Goal: Transaction & Acquisition: Purchase product/service

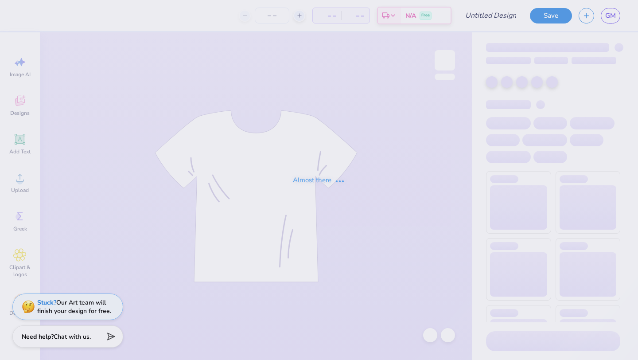
type input "[PERSON_NAME] : [US_STATE][GEOGRAPHIC_DATA]"
type input "50"
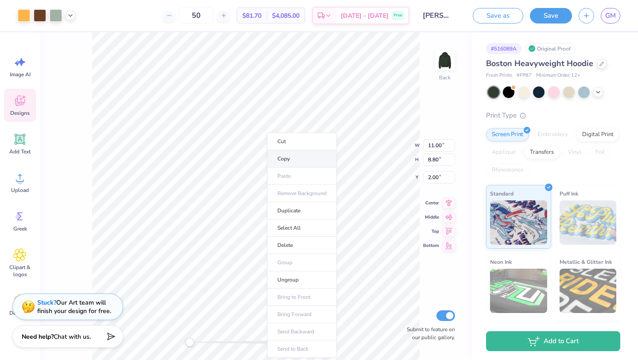
click at [280, 160] on li "Copy" at bounding box center [302, 158] width 70 height 17
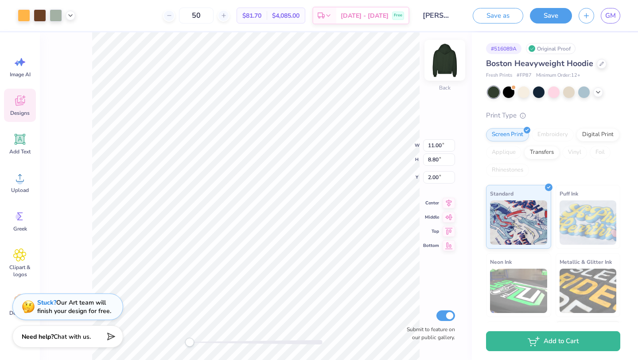
click at [441, 58] on img at bounding box center [444, 60] width 35 height 35
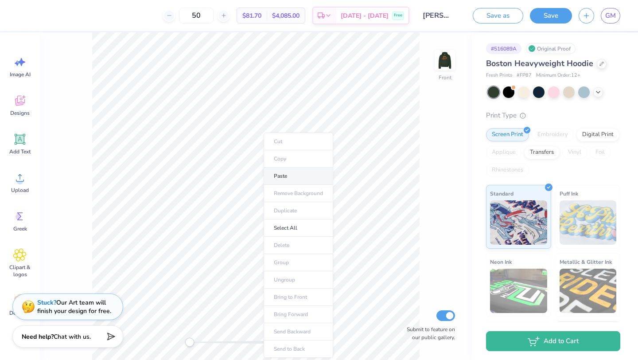
click at [283, 174] on li "Paste" at bounding box center [298, 175] width 70 height 17
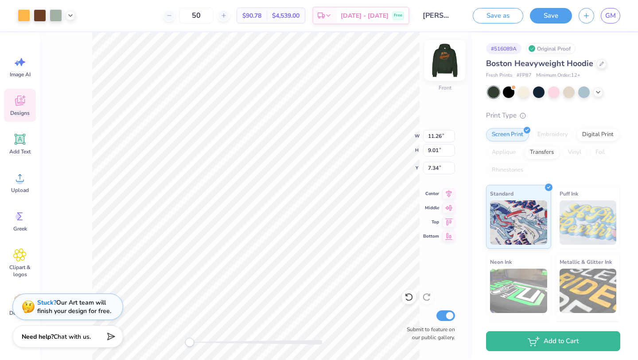
click at [441, 62] on img at bounding box center [444, 60] width 35 height 35
click at [445, 63] on img at bounding box center [444, 60] width 35 height 35
click at [38, 17] on div at bounding box center [40, 14] width 12 height 12
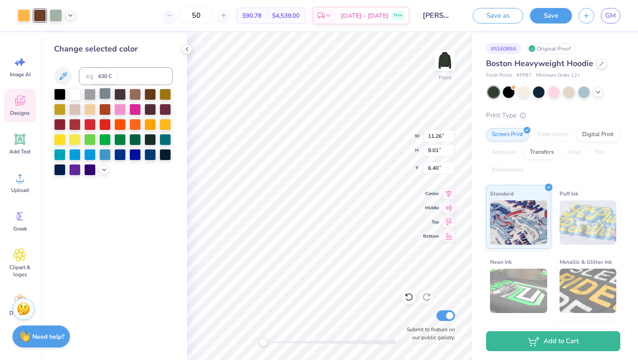
click at [104, 94] on div at bounding box center [105, 94] width 12 height 12
click at [138, 94] on div at bounding box center [135, 94] width 12 height 12
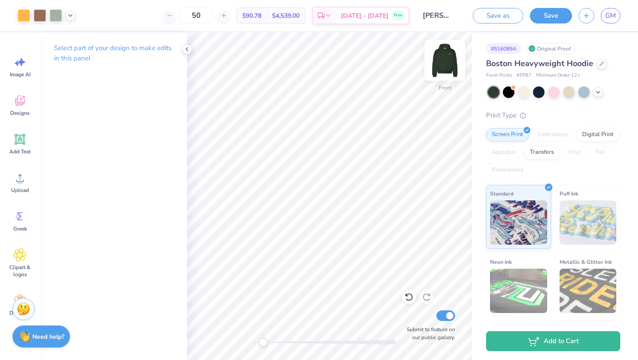
click at [441, 57] on img at bounding box center [444, 60] width 35 height 35
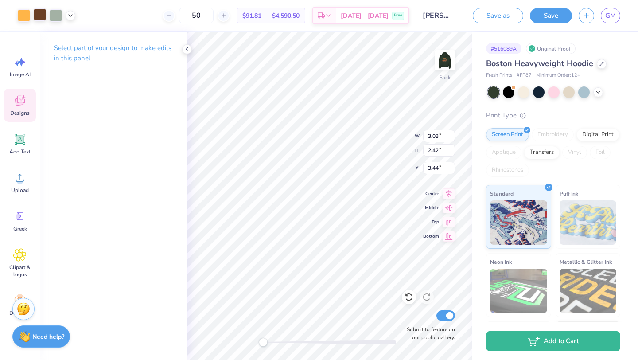
click at [41, 15] on div at bounding box center [40, 14] width 12 height 12
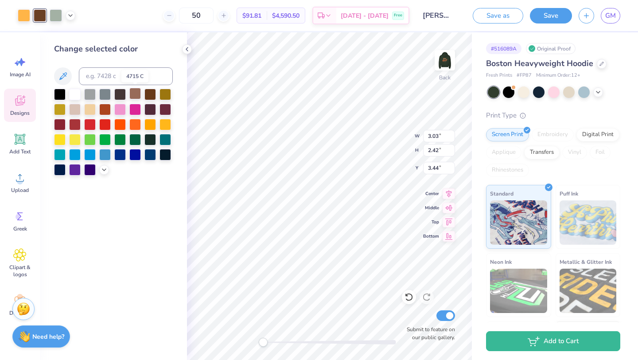
click at [131, 96] on div at bounding box center [135, 94] width 12 height 12
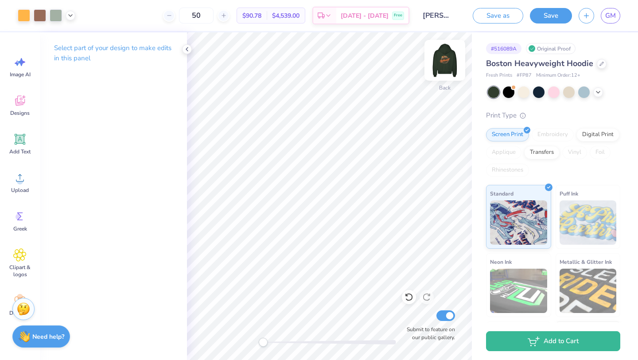
click at [448, 63] on img at bounding box center [444, 60] width 35 height 35
click at [442, 61] on img at bounding box center [444, 60] width 35 height 35
click at [442, 61] on img at bounding box center [445, 60] width 18 height 18
click at [600, 88] on icon at bounding box center [597, 91] width 7 height 7
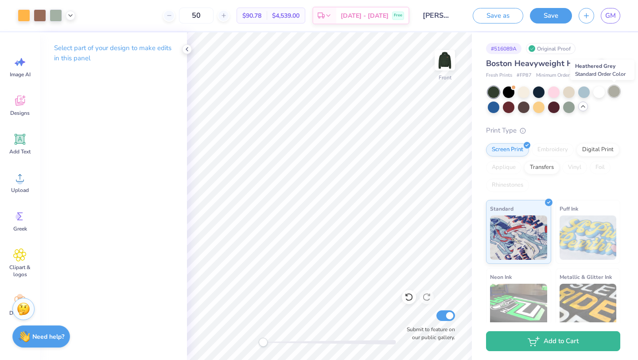
click at [615, 91] on div at bounding box center [614, 91] width 12 height 12
click at [568, 108] on div at bounding box center [569, 107] width 12 height 12
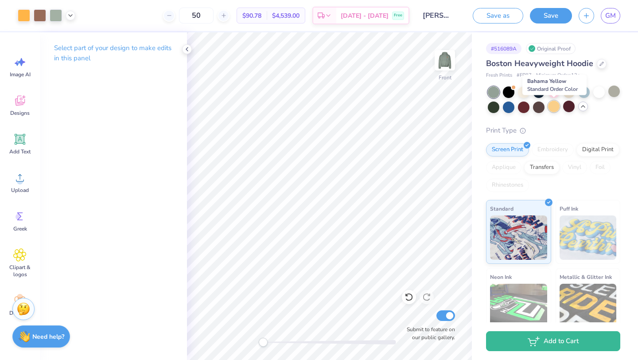
click at [553, 109] on div at bounding box center [554, 107] width 12 height 12
click at [538, 104] on div at bounding box center [539, 107] width 12 height 12
click at [495, 110] on div at bounding box center [494, 107] width 12 height 12
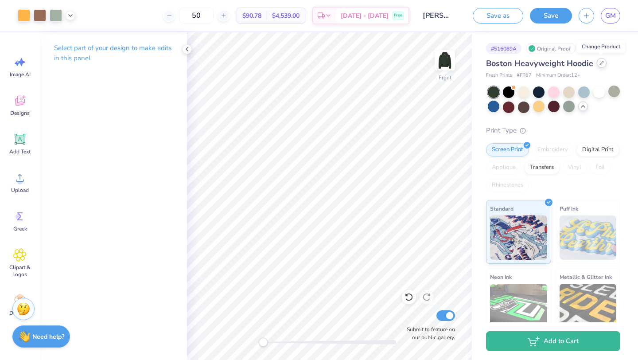
click at [600, 64] on icon at bounding box center [601, 63] width 4 height 4
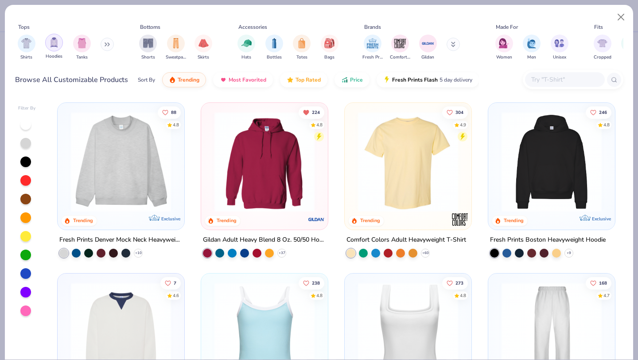
click at [54, 46] on img "filter for Hoodies" at bounding box center [54, 42] width 10 height 10
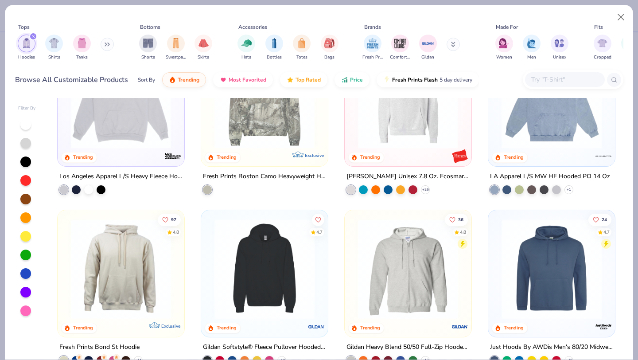
scroll to position [237, 0]
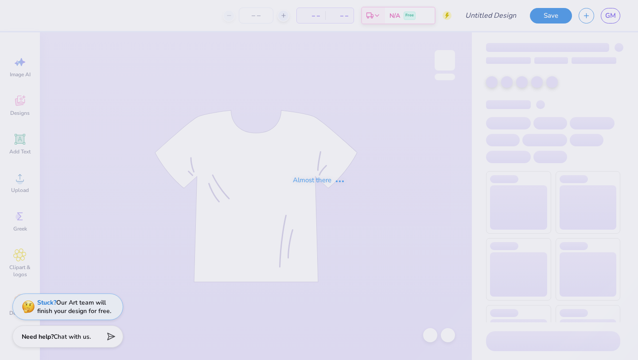
type input "[PERSON_NAME] : [US_STATE][GEOGRAPHIC_DATA]"
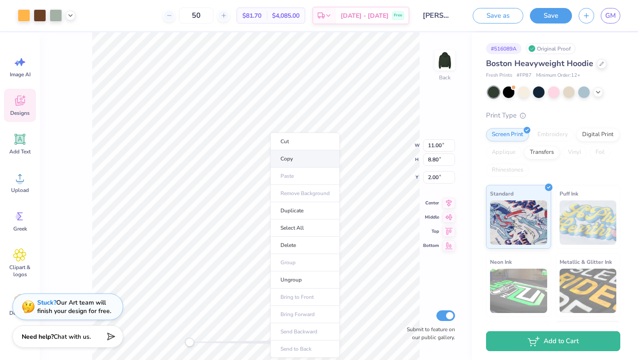
click at [283, 155] on li "Copy" at bounding box center [305, 158] width 70 height 17
click at [597, 63] on div at bounding box center [601, 63] width 10 height 10
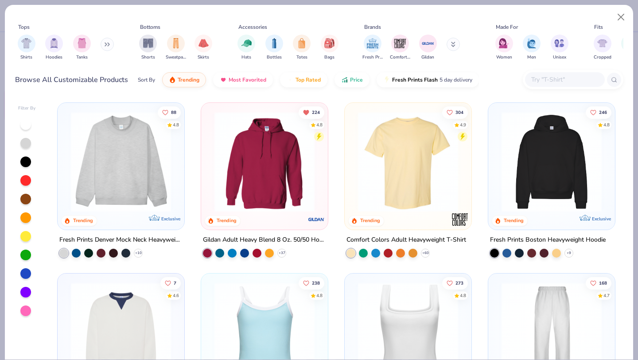
click at [286, 148] on img at bounding box center [264, 162] width 109 height 100
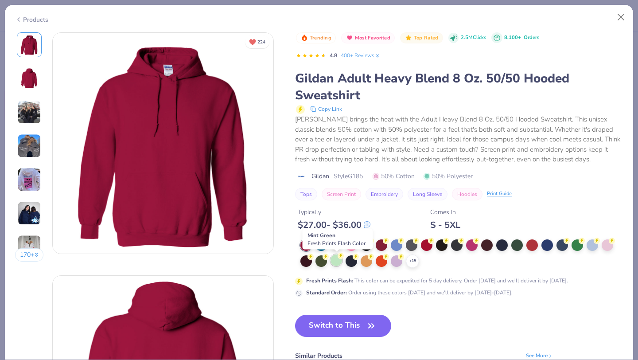
click at [335, 261] on div at bounding box center [336, 260] width 12 height 12
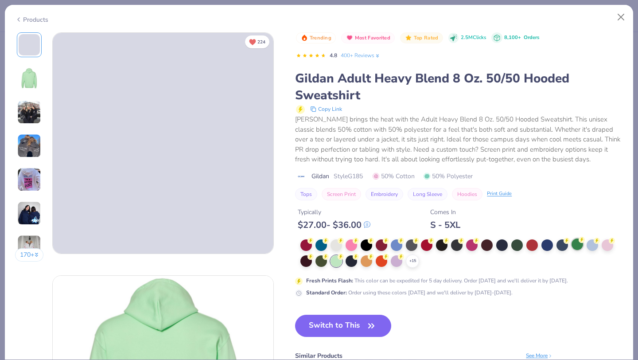
click at [580, 246] on div at bounding box center [577, 244] width 12 height 12
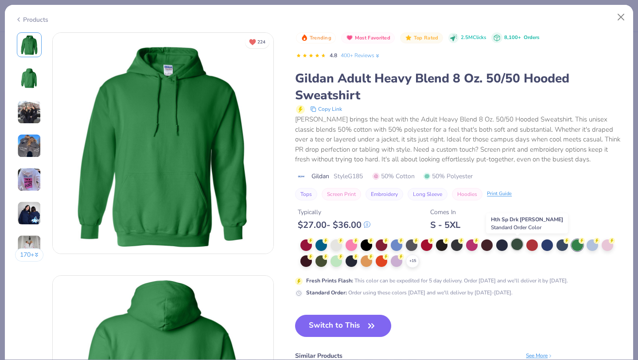
click at [516, 244] on div at bounding box center [517, 244] width 12 height 12
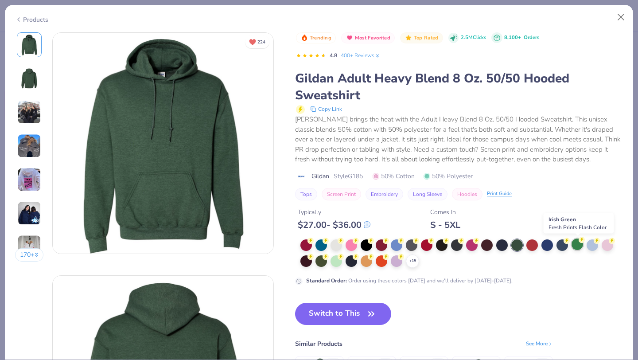
click at [577, 246] on div at bounding box center [577, 244] width 12 height 12
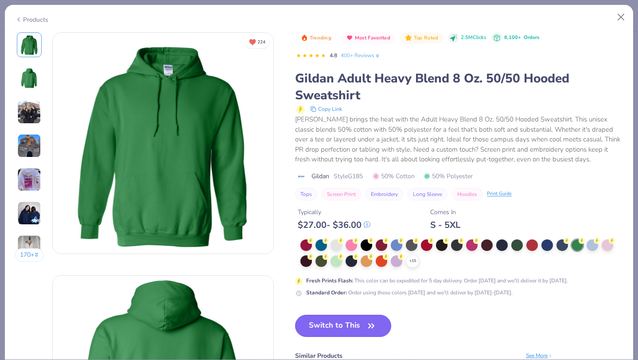
click at [340, 326] on button "Switch to This" at bounding box center [343, 325] width 96 height 22
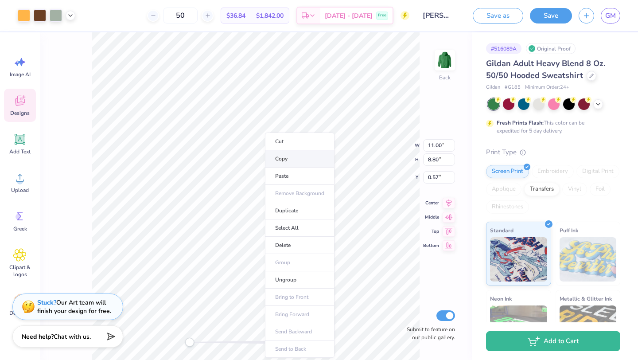
click at [288, 162] on li "Copy" at bounding box center [300, 158] width 70 height 17
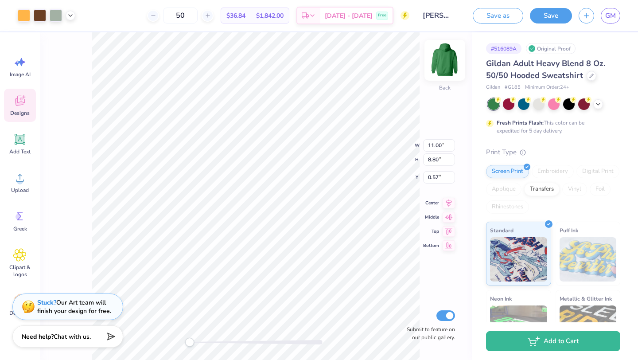
click at [455, 61] on img at bounding box center [444, 60] width 35 height 35
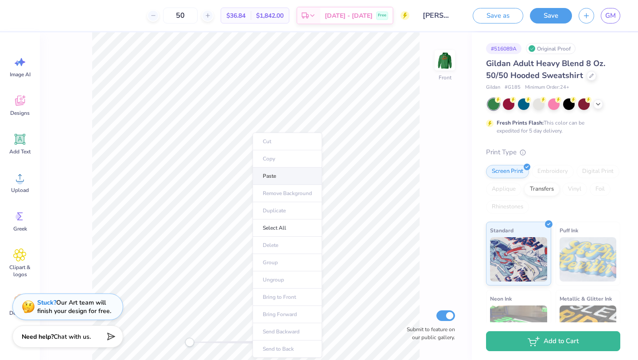
click at [267, 177] on li "Paste" at bounding box center [287, 175] width 70 height 17
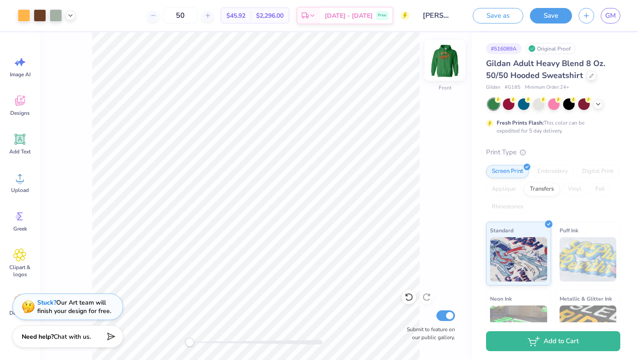
click at [438, 63] on img at bounding box center [444, 60] width 35 height 35
click at [453, 59] on img at bounding box center [444, 60] width 35 height 35
click at [449, 70] on img at bounding box center [444, 60] width 35 height 35
click at [449, 69] on img at bounding box center [444, 60] width 35 height 35
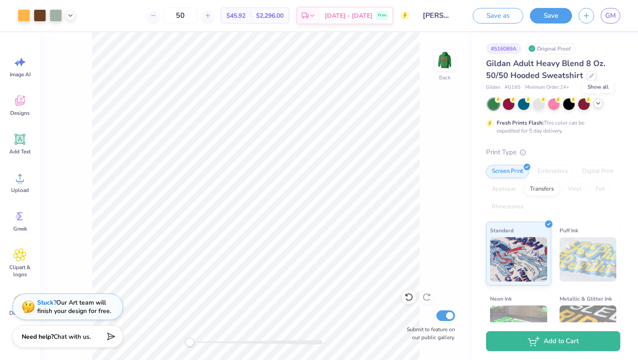
click at [594, 104] on div at bounding box center [598, 103] width 10 height 10
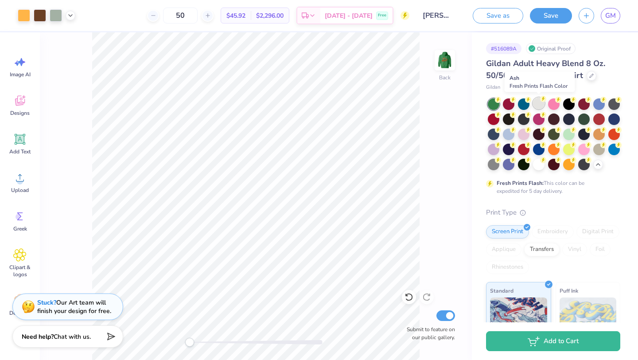
click at [538, 107] on div at bounding box center [539, 103] width 12 height 12
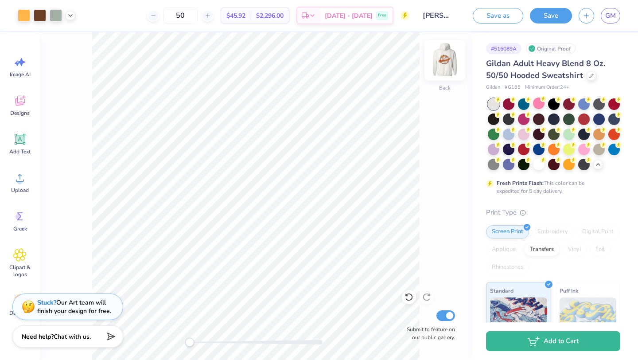
click at [445, 53] on img at bounding box center [444, 60] width 35 height 35
click at [541, 15] on button "Save" at bounding box center [551, 14] width 42 height 15
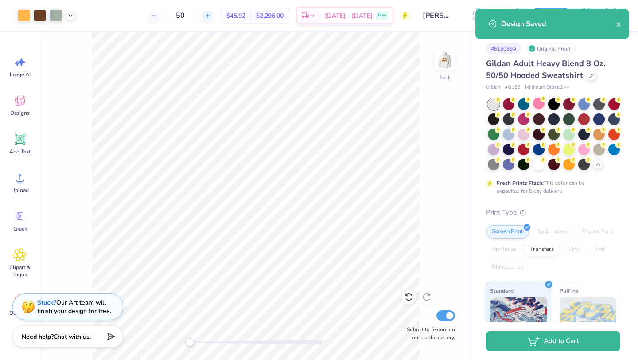
click at [209, 15] on line at bounding box center [207, 15] width 4 height 0
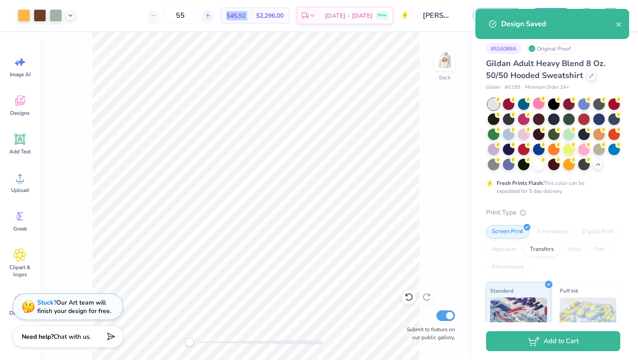
click at [209, 15] on line at bounding box center [207, 15] width 4 height 0
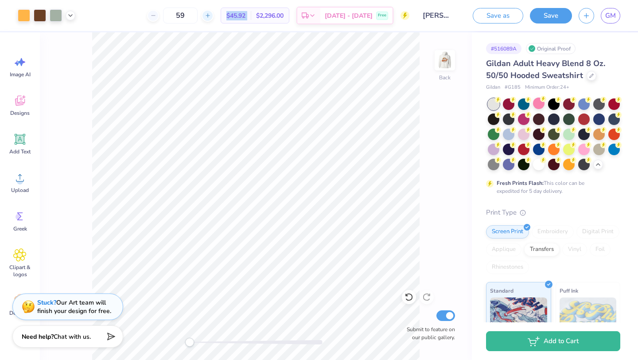
click at [209, 15] on line at bounding box center [207, 15] width 4 height 0
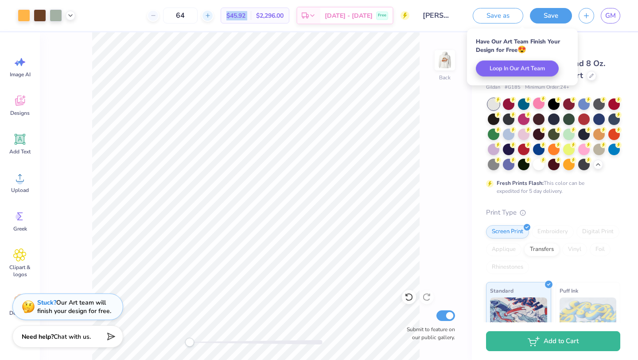
click at [209, 15] on line at bounding box center [207, 15] width 4 height 0
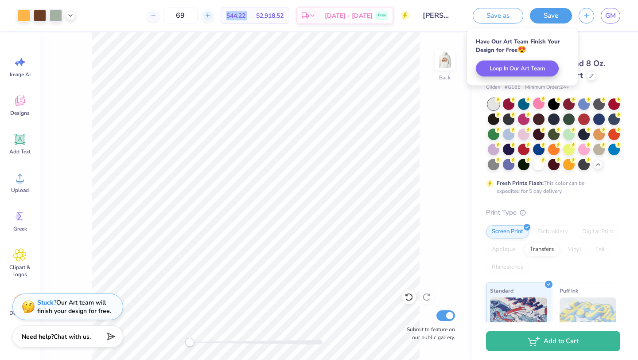
click at [209, 15] on line at bounding box center [207, 15] width 4 height 0
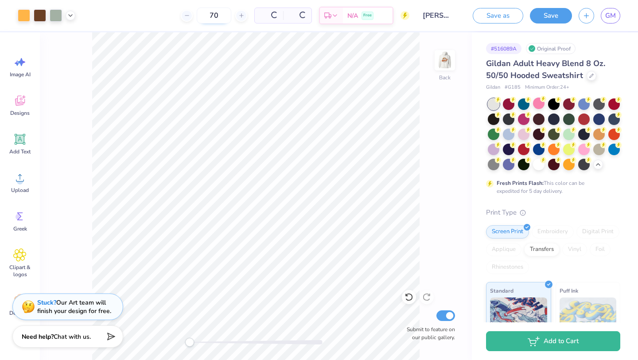
click at [198, 13] on body "Art colors 70 Per Item Total Est. Delivery N/A Free Design Title [PERSON_NAME] …" at bounding box center [319, 180] width 638 height 360
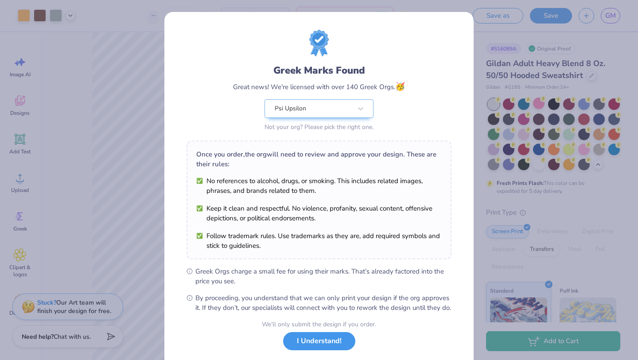
click at [313, 345] on button "I Understand!" at bounding box center [319, 341] width 72 height 18
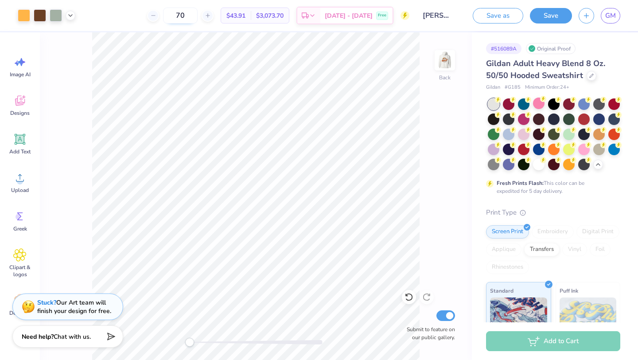
click at [197, 15] on input "70" at bounding box center [180, 16] width 35 height 16
type input "7"
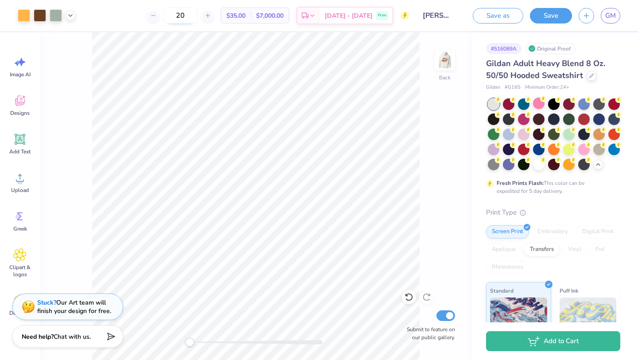
type input "2"
type input "300"
click at [442, 54] on img at bounding box center [444, 60] width 35 height 35
click at [441, 54] on img at bounding box center [445, 60] width 18 height 18
click at [441, 54] on img at bounding box center [444, 60] width 35 height 35
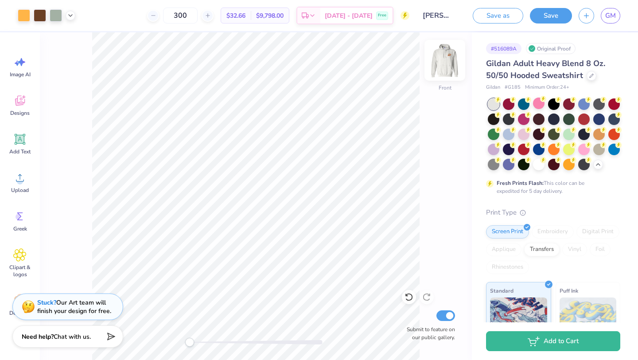
click at [441, 54] on img at bounding box center [444, 60] width 35 height 35
click at [441, 54] on img at bounding box center [445, 60] width 18 height 18
click at [610, 14] on span "GM" at bounding box center [610, 16] width 11 height 10
